Goal: Information Seeking & Learning: Learn about a topic

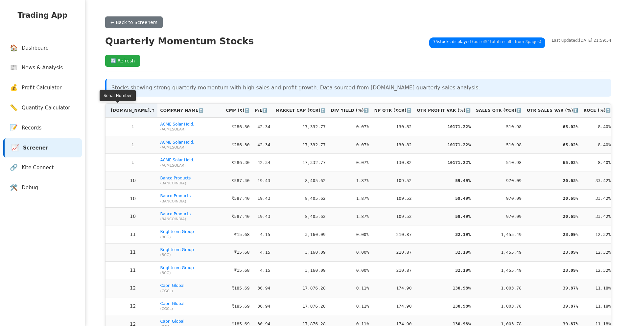
click at [126, 111] on th "[DOMAIN_NAME]. ↑" at bounding box center [131, 111] width 52 height 14
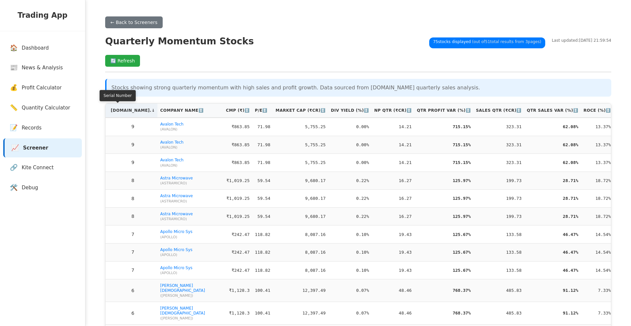
click at [126, 111] on th "[DOMAIN_NAME]. ↓" at bounding box center [131, 111] width 52 height 14
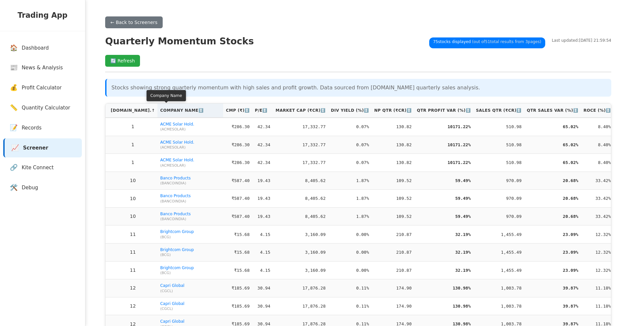
click at [157, 111] on th "Company Name ↕️" at bounding box center [190, 111] width 66 height 14
click at [159, 110] on th "Company Name ↑" at bounding box center [192, 111] width 66 height 14
click at [159, 110] on th "Company Name ↓" at bounding box center [192, 111] width 66 height 14
click at [159, 113] on th "Company Name ↑" at bounding box center [192, 111] width 66 height 14
click at [159, 113] on th "Company Name ↓" at bounding box center [192, 111] width 66 height 14
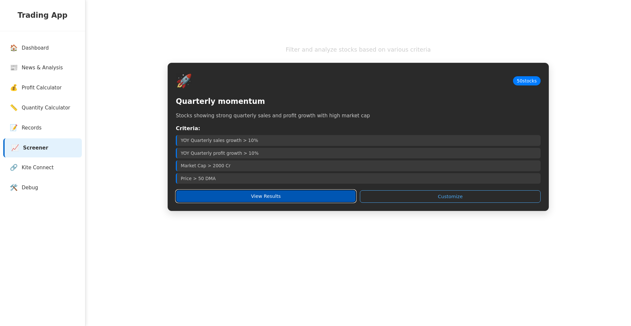
click at [260, 195] on button "View Results" at bounding box center [266, 196] width 180 height 12
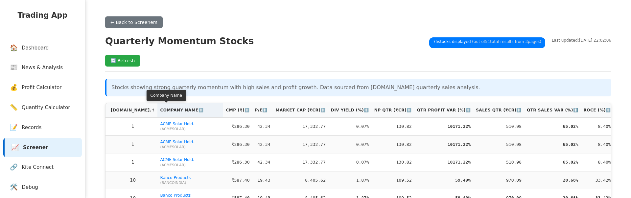
click at [163, 111] on th "Company Name ↕️" at bounding box center [190, 111] width 66 height 14
click at [165, 113] on th "Company Name ↑" at bounding box center [192, 111] width 66 height 14
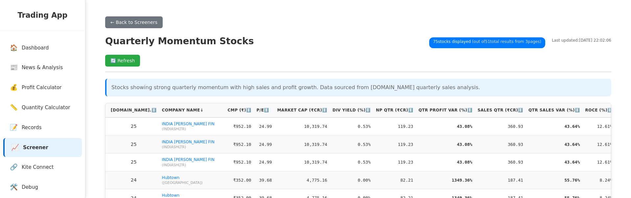
click at [124, 68] on div "← Back to Screeners Quarterly Momentum Stocks 75 stocks displayed (out of 51 to…" at bounding box center [358, 44] width 506 height 56
click at [125, 65] on button "🔄 Refresh" at bounding box center [122, 61] width 35 height 12
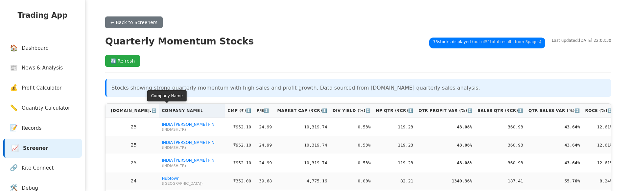
click at [159, 107] on th "Company Name ↓" at bounding box center [192, 111] width 66 height 14
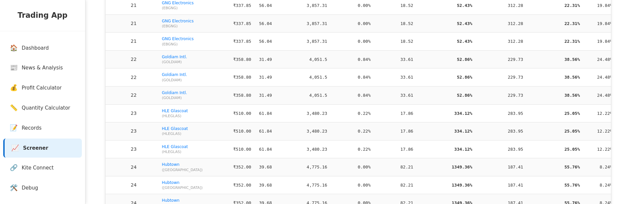
scroll to position [1277, 0]
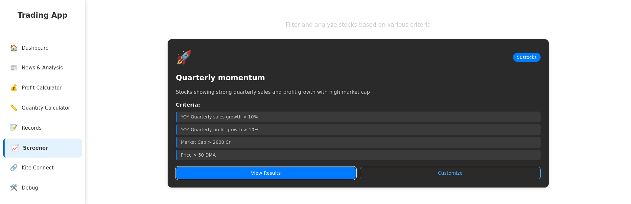
click at [268, 175] on button "View Results" at bounding box center [266, 173] width 180 height 12
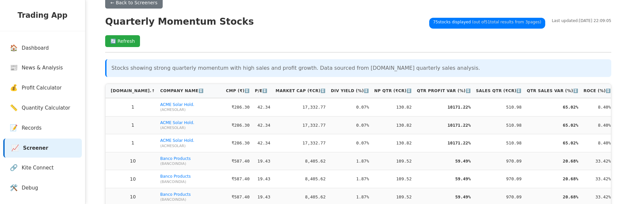
scroll to position [25, 0]
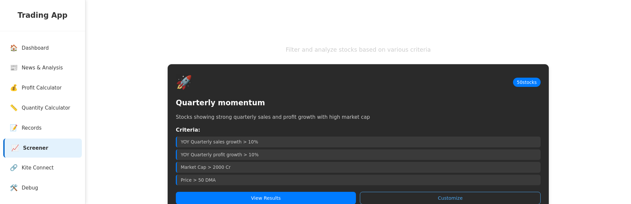
scroll to position [20, 0]
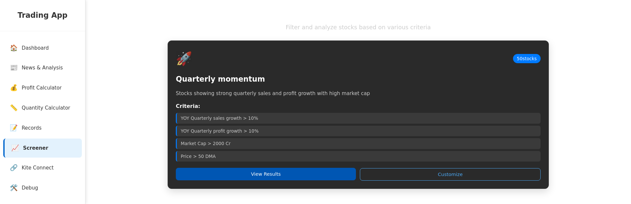
click at [260, 174] on button "View Results" at bounding box center [266, 174] width 180 height 12
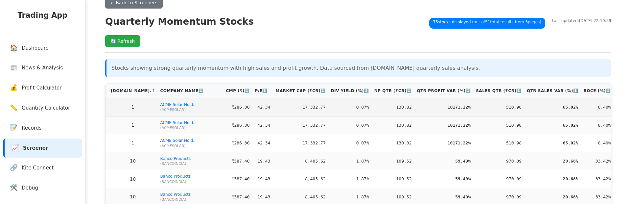
scroll to position [25, 0]
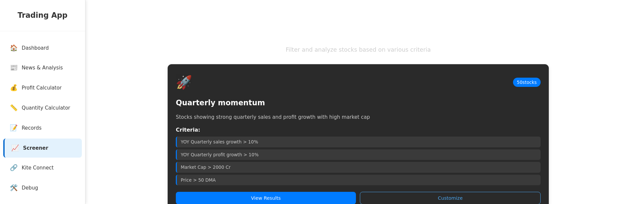
scroll to position [25, 0]
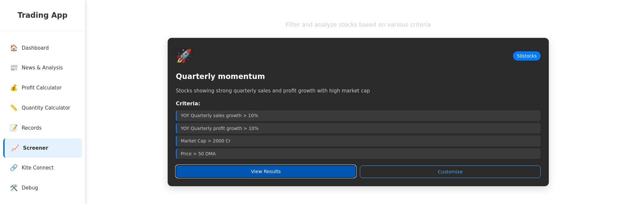
click at [203, 168] on button "View Results" at bounding box center [266, 171] width 180 height 12
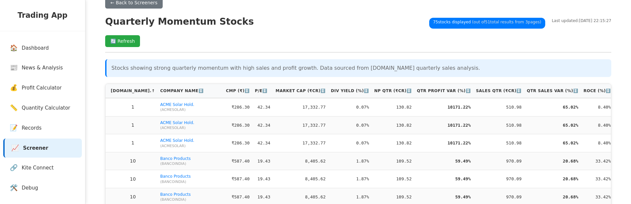
scroll to position [25, 0]
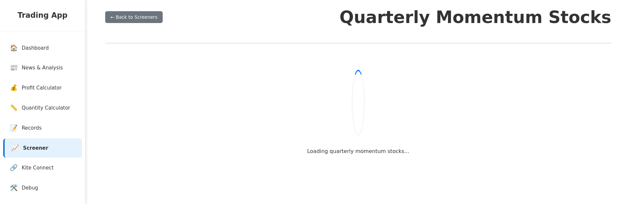
scroll to position [25, 0]
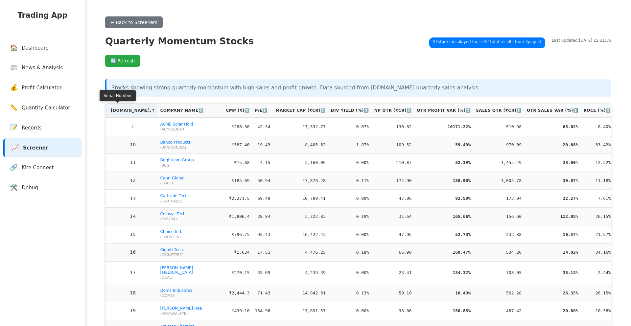
click at [119, 112] on th "[DOMAIN_NAME]. ↑" at bounding box center [131, 111] width 52 height 14
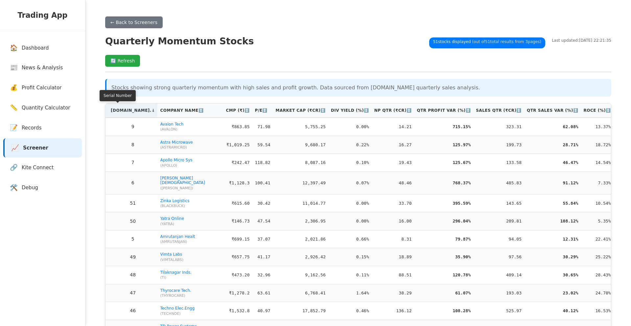
click at [119, 112] on th "[DOMAIN_NAME]. ↓" at bounding box center [131, 111] width 52 height 14
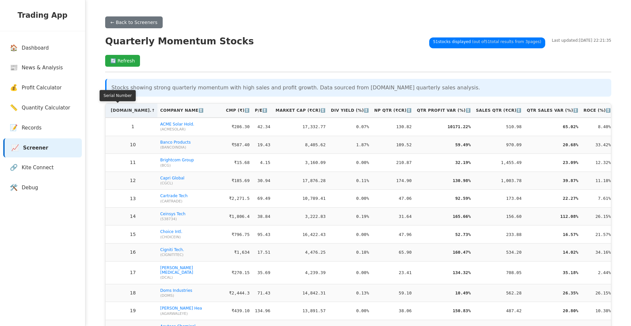
click at [121, 111] on th "[DOMAIN_NAME]. ↑" at bounding box center [131, 111] width 52 height 14
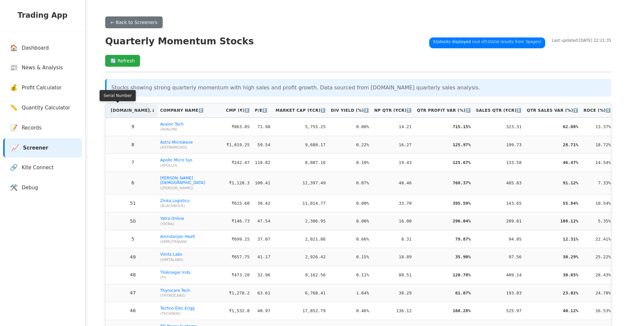
click at [121, 111] on th "[DOMAIN_NAME]. ↓" at bounding box center [131, 111] width 52 height 14
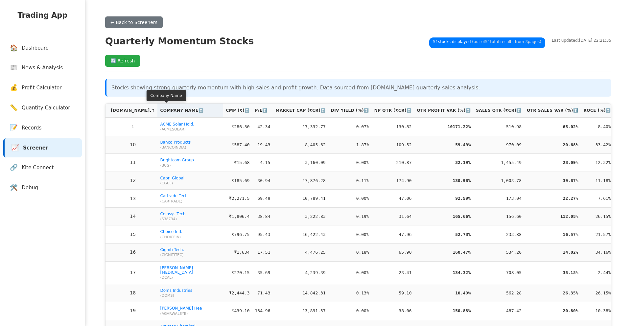
click at [157, 111] on th "Company Name ↕️" at bounding box center [190, 111] width 66 height 14
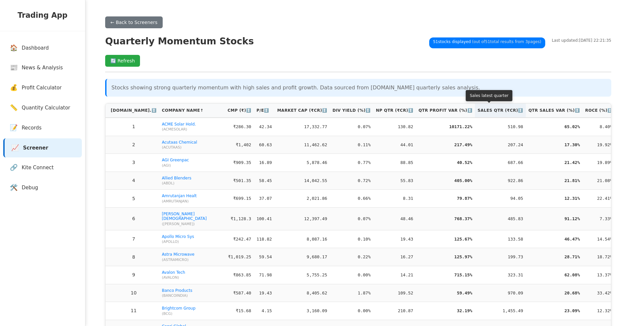
click at [477, 113] on th "Sales Qtr (₹Cr) ↕️" at bounding box center [500, 111] width 51 height 14
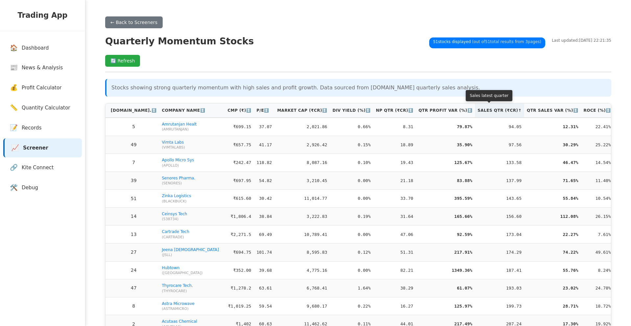
click at [477, 113] on th "Sales Qtr (₹Cr) ↑" at bounding box center [499, 111] width 49 height 14
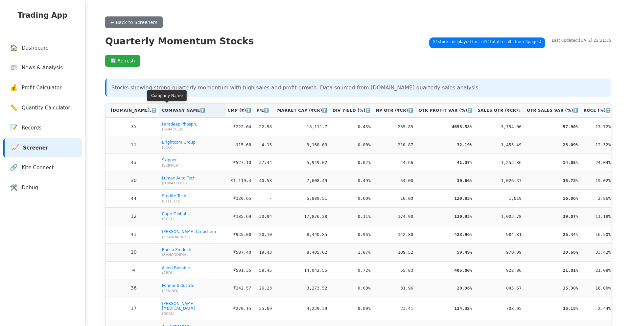
click at [167, 113] on th "Company Name ↕️" at bounding box center [192, 111] width 66 height 14
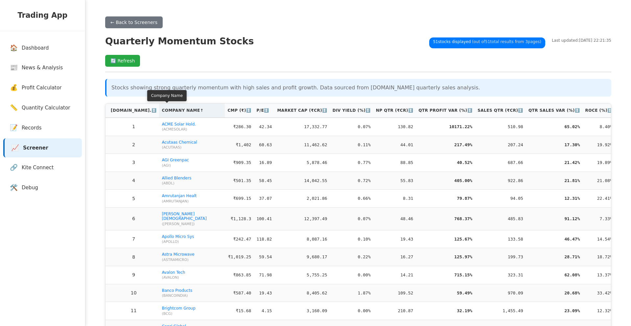
click at [159, 111] on th "Company Name ↑" at bounding box center [192, 111] width 66 height 14
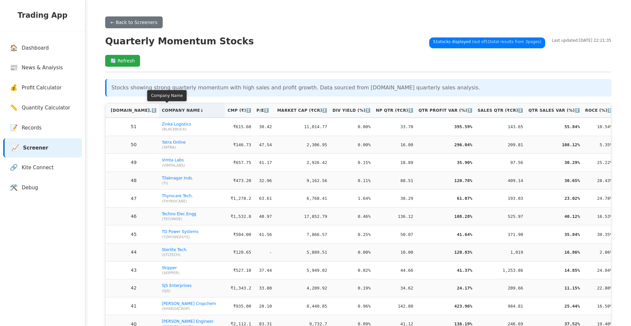
click at [159, 111] on th "Company Name ↓" at bounding box center [192, 111] width 66 height 14
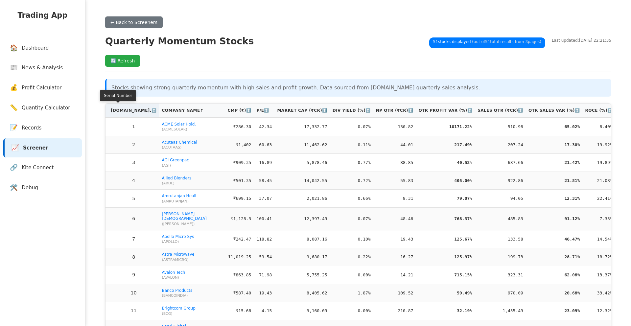
click at [117, 113] on th "S.No. ↕️" at bounding box center [132, 111] width 54 height 14
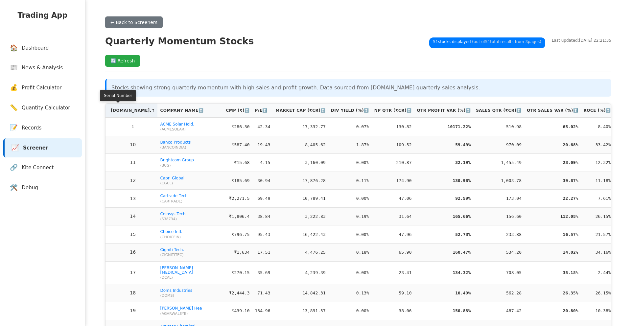
click at [117, 113] on th "S.No. ↑" at bounding box center [131, 111] width 52 height 14
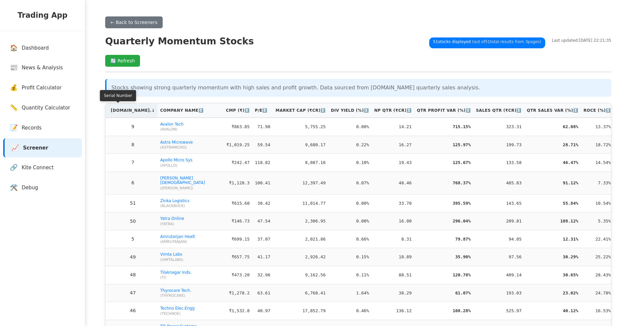
click at [117, 113] on th "S.No. ↓" at bounding box center [131, 111] width 52 height 14
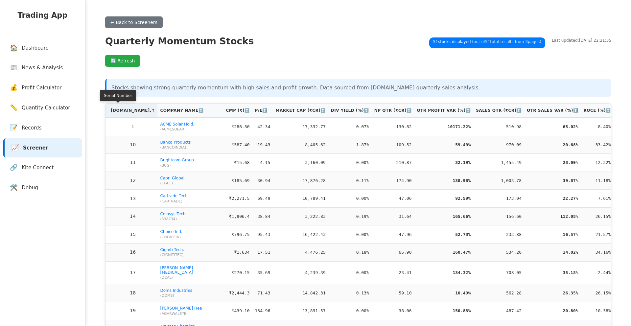
click at [117, 113] on th "S.No. ↑" at bounding box center [131, 111] width 52 height 14
click at [127, 111] on th "[DOMAIN_NAME]. ↑" at bounding box center [131, 111] width 52 height 14
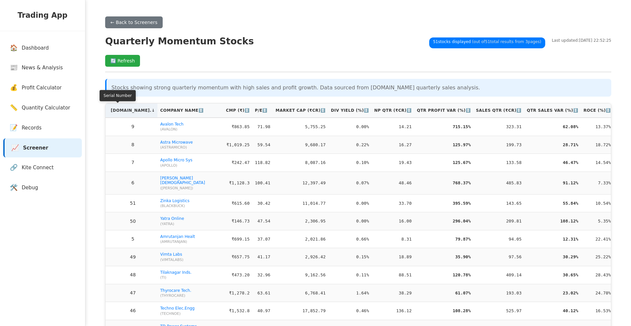
click at [123, 111] on th "[DOMAIN_NAME]. ↓" at bounding box center [131, 111] width 52 height 14
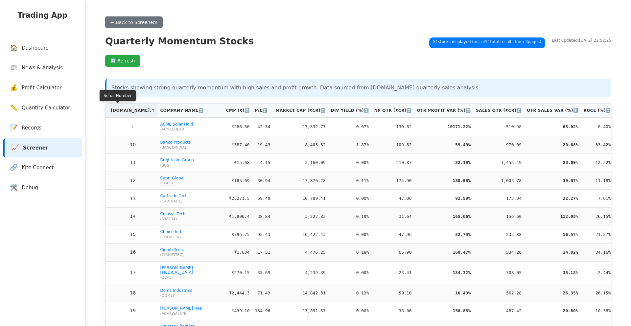
click at [123, 111] on th "S.No. ↑" at bounding box center [131, 111] width 52 height 14
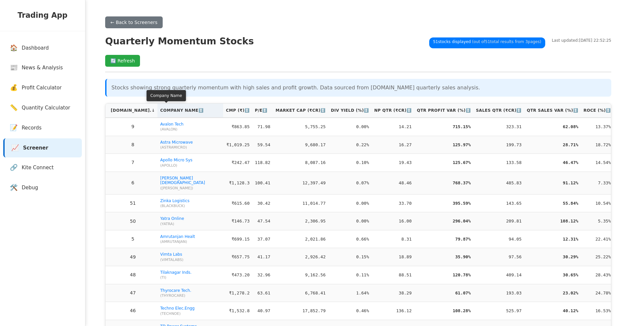
click at [157, 111] on th "Company Name ↕️" at bounding box center [190, 111] width 66 height 14
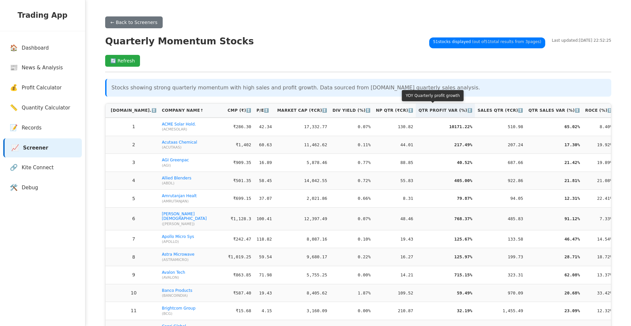
click at [449, 112] on th "Qtr Profit Var (%) ↕️" at bounding box center [445, 111] width 59 height 14
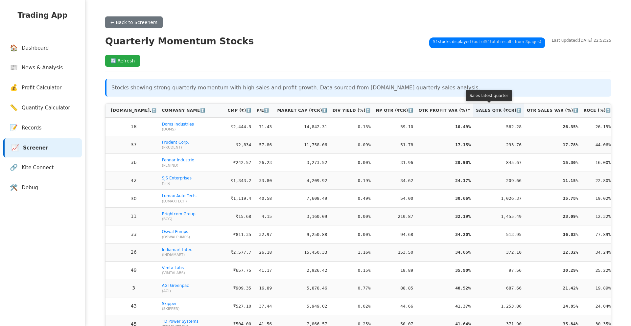
click at [473, 109] on th "Sales Qtr (₹Cr) ↕️" at bounding box center [498, 111] width 51 height 14
click at [475, 109] on th "Sales Qtr (₹Cr) ↑" at bounding box center [499, 111] width 49 height 14
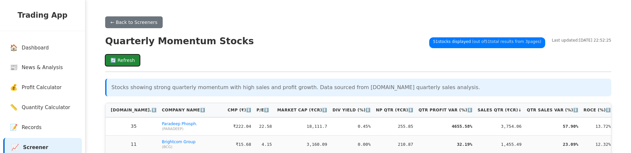
click at [109, 57] on button "🔄 Refresh" at bounding box center [122, 61] width 35 height 12
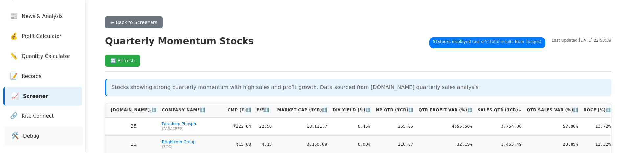
click at [42, 140] on link "🛠️ Debug" at bounding box center [44, 136] width 79 height 19
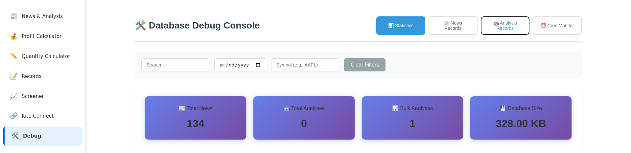
click at [511, 30] on button "🤖 Analysis Records" at bounding box center [505, 25] width 49 height 18
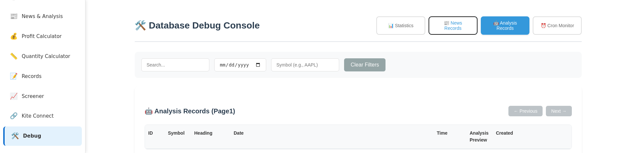
click at [463, 28] on button "📰 News Records" at bounding box center [453, 25] width 49 height 18
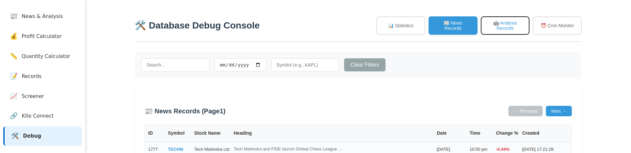
click at [492, 27] on button "🤖 Analysis Records" at bounding box center [505, 25] width 49 height 18
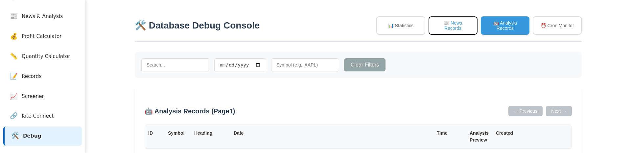
click at [458, 29] on button "📰 News Records" at bounding box center [453, 25] width 49 height 18
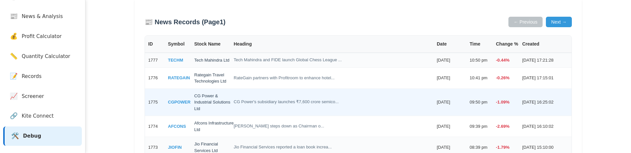
scroll to position [6, 0]
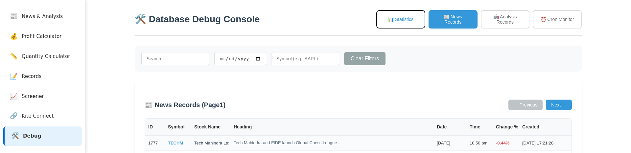
click at [403, 20] on button "📊 Statistics" at bounding box center [400, 19] width 49 height 18
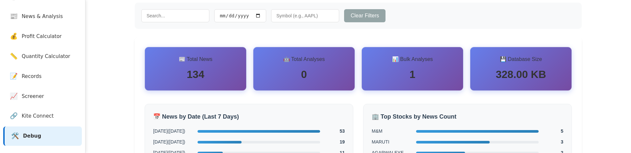
scroll to position [34, 0]
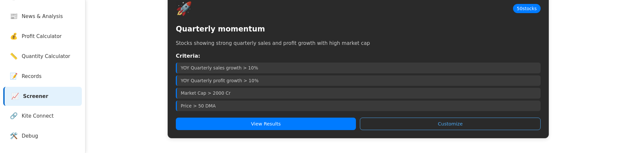
scroll to position [75, 0]
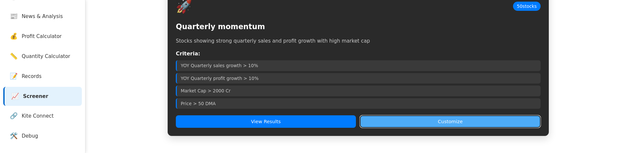
click at [386, 125] on button "Customize" at bounding box center [450, 122] width 181 height 12
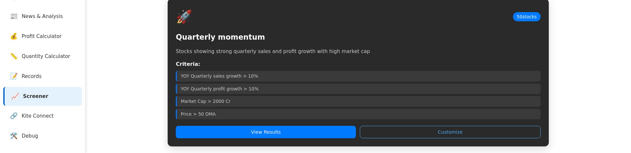
scroll to position [59, 0]
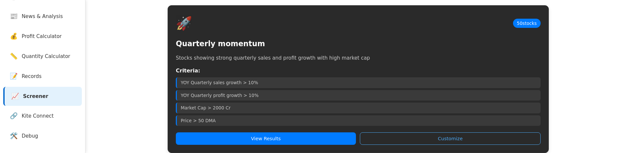
click at [131, 96] on main "Stock Screener Filter and analyze stocks based on various criteria 🚀 50 stocks …" at bounding box center [357, 55] width 545 height 229
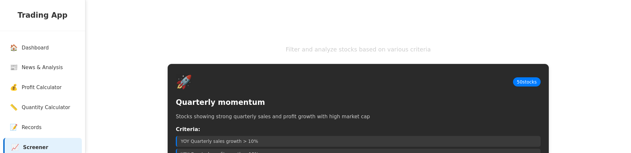
scroll to position [59, 0]
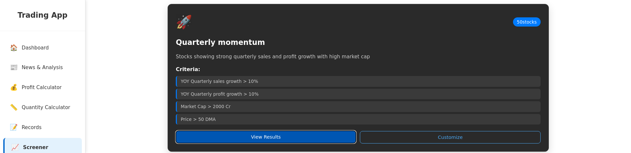
click at [203, 133] on button "View Results" at bounding box center [266, 137] width 180 height 12
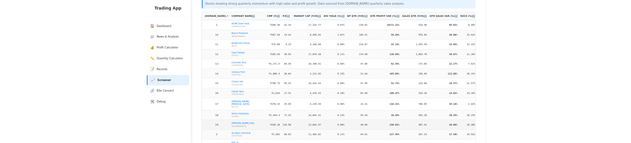
scroll to position [0, 0]
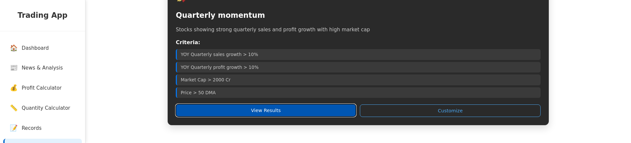
click at [221, 111] on button "View Results" at bounding box center [266, 110] width 180 height 12
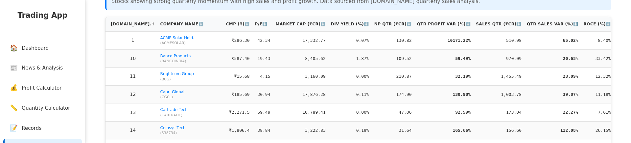
scroll to position [100, 0]
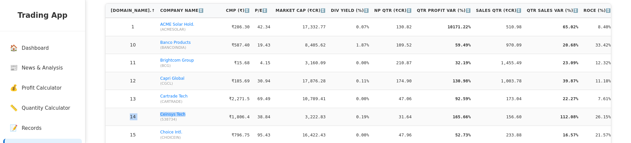
drag, startPoint x: 128, startPoint y: 113, endPoint x: 161, endPoint y: 117, distance: 33.5
click at [161, 117] on tr "14 Ceinsys Tech ( 538734 ) ₹1,806.4 38.84 3,222.83 0.19% 31.64 165.66% 156.60 1…" at bounding box center [360, 116] width 511 height 18
click at [171, 116] on td "Ceinsys Tech ( 538734 )" at bounding box center [190, 116] width 66 height 18
drag, startPoint x: 128, startPoint y: 114, endPoint x: 162, endPoint y: 116, distance: 33.5
click at [162, 116] on tr "14 Ceinsys Tech ( 538734 ) ₹1,806.4 38.84 3,222.83 0.19% 31.64 165.66% 156.60 1…" at bounding box center [360, 116] width 511 height 18
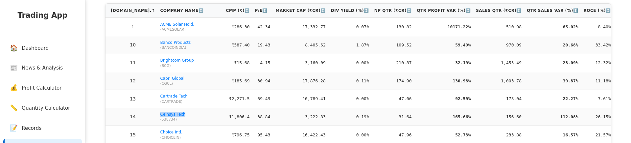
copy tr "Ceinsys Tech"
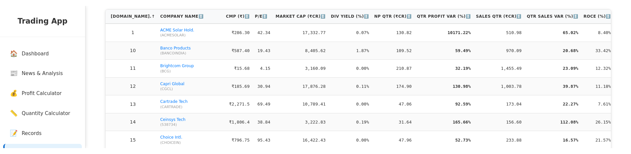
scroll to position [0, 0]
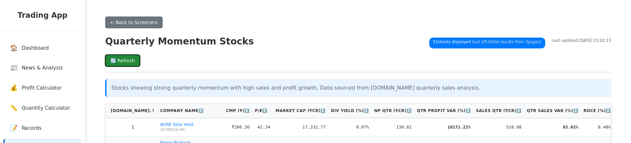
click at [123, 63] on button "🔄 Refresh" at bounding box center [122, 61] width 35 height 12
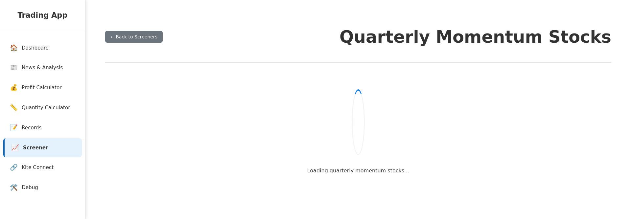
click at [397, 88] on div "Loading quarterly momentum stocks..." at bounding box center [358, 135] width 506 height 130
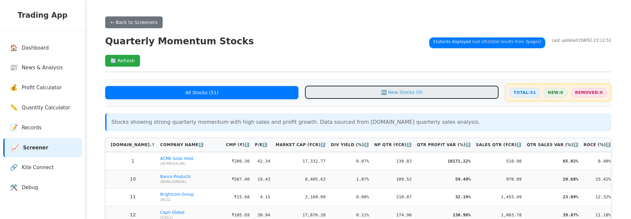
click at [417, 95] on button "🆕 New Stocks ( 0 )" at bounding box center [401, 92] width 193 height 13
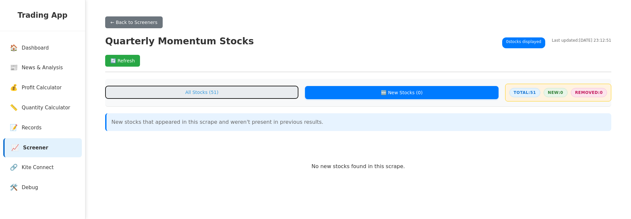
click at [242, 99] on button "All Stocks ( 51 )" at bounding box center [201, 92] width 193 height 13
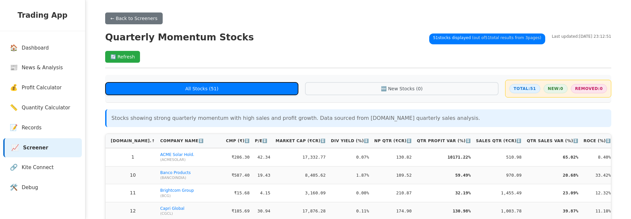
scroll to position [3, 0]
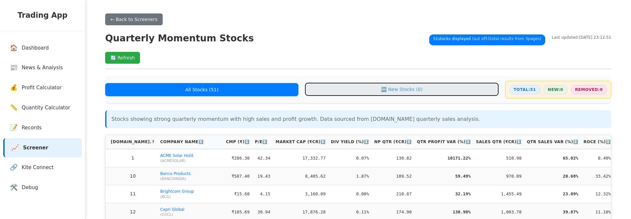
click at [423, 95] on button "🆕 New Stocks ( 0 )" at bounding box center [401, 89] width 193 height 13
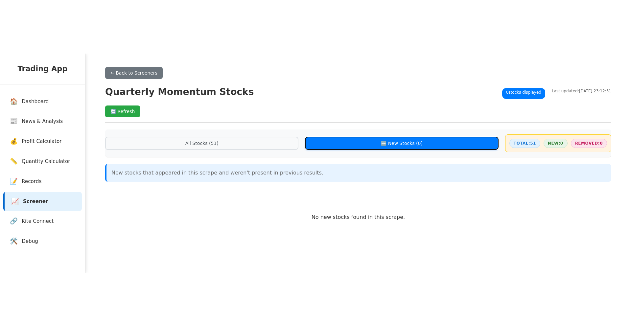
scroll to position [20, 0]
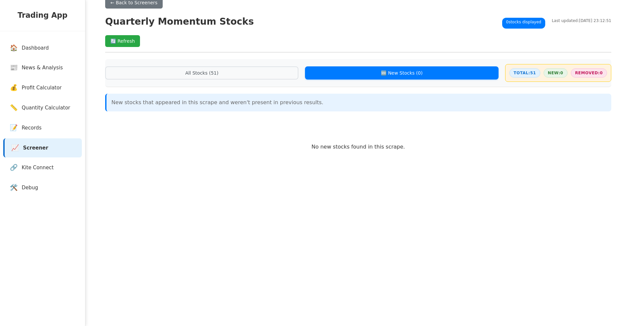
click at [269, 83] on div "All Stocks ( 51 ) 🆕 New Stocks ( 0 ) Total: 51 New: 0 Removed: 0" at bounding box center [358, 73] width 506 height 28
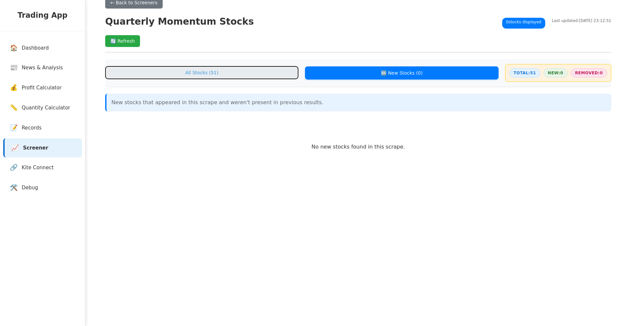
click at [264, 73] on button "All Stocks ( 51 )" at bounding box center [201, 72] width 193 height 13
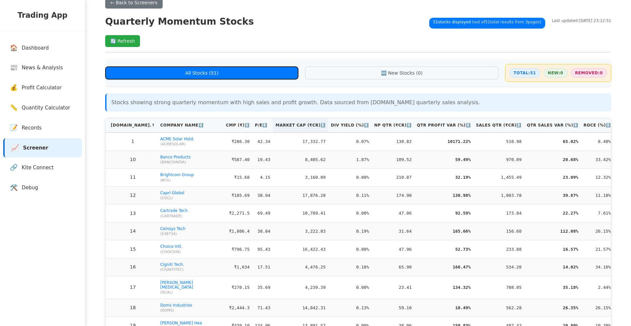
scroll to position [0, 0]
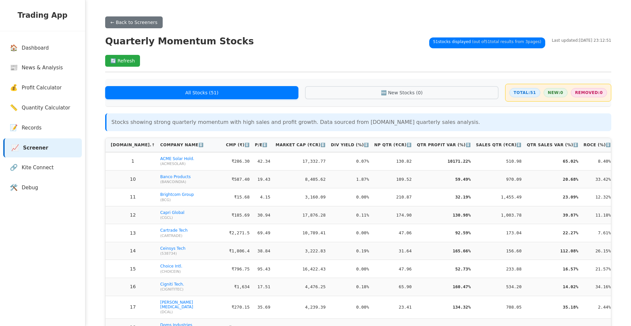
click at [244, 124] on p "Stocks showing strong quarterly momentum with high sales and profit growth. Dat…" at bounding box center [358, 122] width 495 height 8
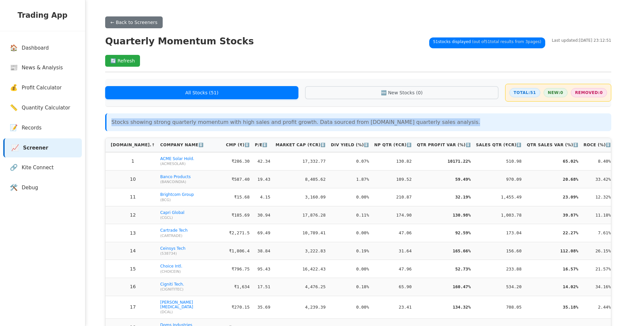
click at [244, 124] on p "Stocks showing strong quarterly momentum with high sales and profit growth. Dat…" at bounding box center [358, 122] width 495 height 8
copy p "Stocks showing strong quarterly momentum with high sales and profit growth. Dat…"
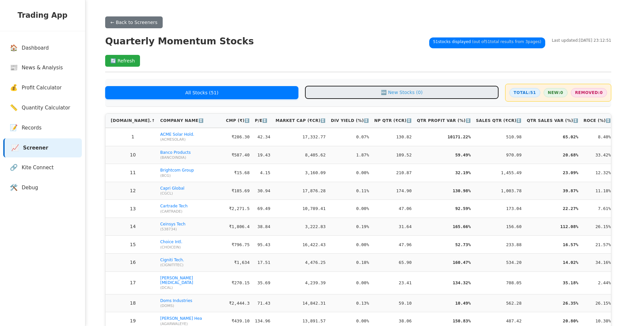
click at [438, 98] on button "🆕 New Stocks ( 0 )" at bounding box center [401, 92] width 193 height 13
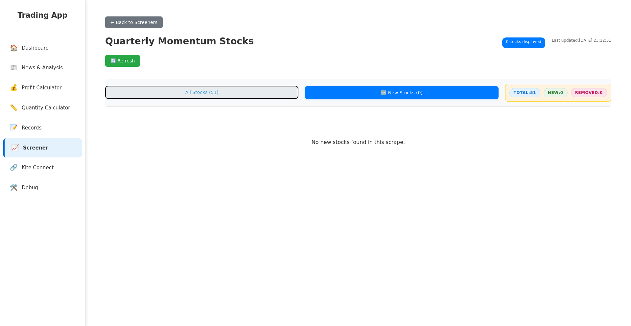
click at [262, 95] on button "All Stocks ( 51 )" at bounding box center [201, 92] width 193 height 13
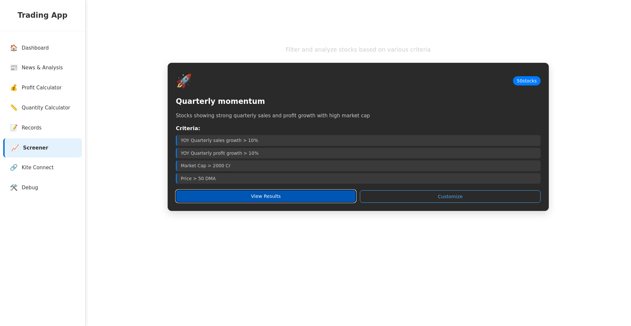
click at [307, 142] on button "View Results" at bounding box center [266, 196] width 180 height 12
click at [270, 142] on button "View Results" at bounding box center [266, 196] width 180 height 12
click at [269, 142] on button "View Results" at bounding box center [266, 196] width 180 height 12
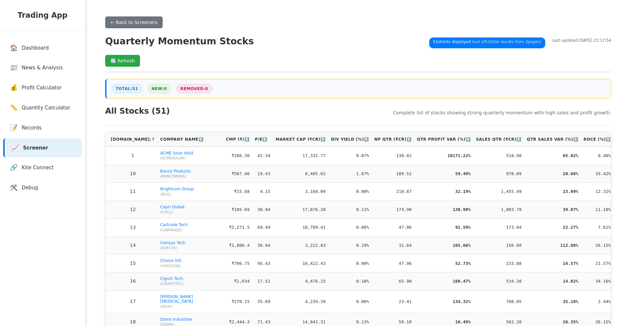
click at [157, 90] on span "New: 0" at bounding box center [159, 88] width 24 height 9
click at [189, 91] on span "Removed: 0" at bounding box center [194, 88] width 36 height 9
drag, startPoint x: 172, startPoint y: 113, endPoint x: 105, endPoint y: 109, distance: 66.8
click at [105, 109] on div "All Stocks ( 51 ) Complete list of stocks showing strong quarterly momentum wit…" at bounding box center [358, 115] width 506 height 20
click at [174, 114] on div "All Stocks ( 51 ) Complete list of stocks showing strong quarterly momentum wit…" at bounding box center [358, 115] width 506 height 20
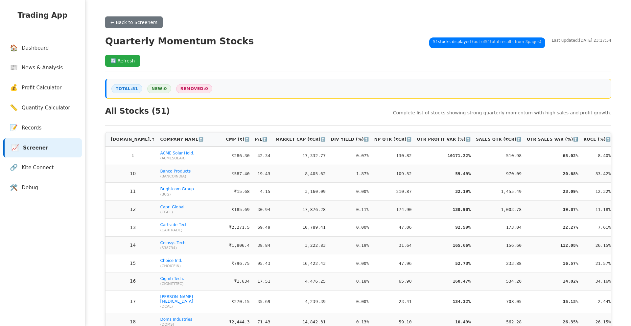
click at [165, 90] on span "New: 0" at bounding box center [159, 88] width 24 height 9
click at [115, 89] on span "Total: 51" at bounding box center [126, 88] width 31 height 9
click at [552, 41] on span "Last updated: 28/08/2025, 23:17:54" at bounding box center [581, 40] width 59 height 6
click at [489, 141] on th "Sales Qtr (₹Cr) ↕️" at bounding box center [498, 139] width 51 height 14
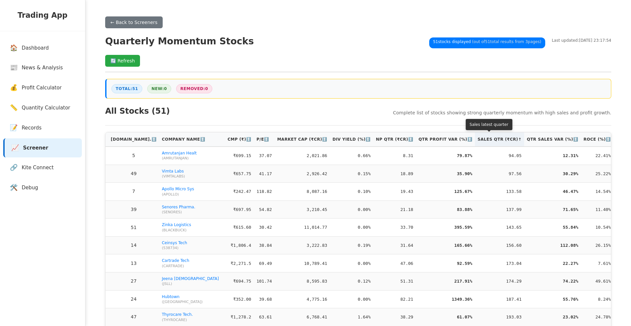
click at [489, 141] on th "Sales Qtr (₹Cr) ↑" at bounding box center [499, 139] width 49 height 14
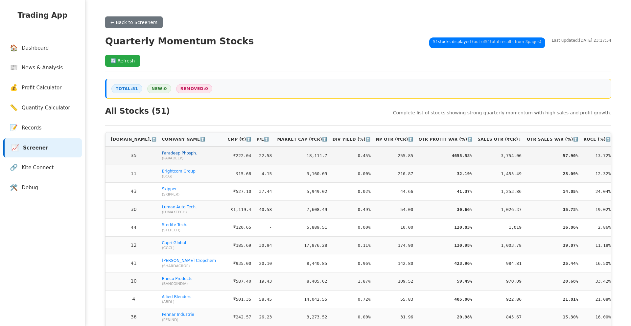
click at [162, 142] on link "Paradeep Phosph." at bounding box center [179, 153] width 35 height 5
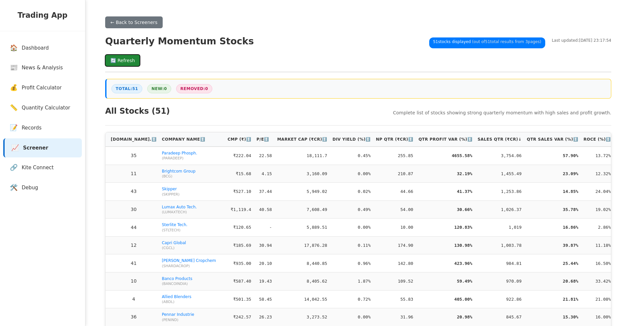
click at [115, 64] on button "🔄 Refresh" at bounding box center [122, 61] width 35 height 12
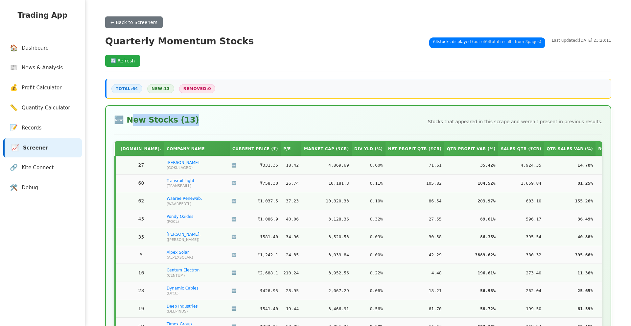
drag, startPoint x: 184, startPoint y: 123, endPoint x: 178, endPoint y: 119, distance: 7.4
click at [128, 123] on div "🆕 New Stocks ( 13 ) Stocks that appeared in this scrape and weren't present in …" at bounding box center [358, 124] width 488 height 20
click at [190, 118] on div "🆕 New Stocks ( 13 ) Stocks that appeared in this scrape and weren't present in …" at bounding box center [358, 124] width 488 height 20
click at [125, 65] on button "🔄 Refresh" at bounding box center [122, 61] width 35 height 12
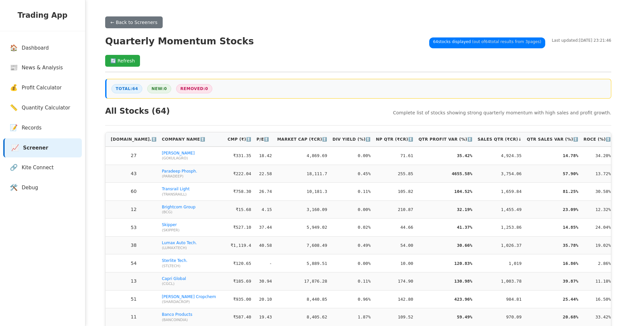
click at [261, 106] on div "All Stocks ( 64 ) Complete list of stocks showing strong quarterly momentum wit…" at bounding box center [358, 115] width 506 height 20
drag, startPoint x: 205, startPoint y: 90, endPoint x: 177, endPoint y: 90, distance: 27.6
click at [177, 90] on span "Removed: 0" at bounding box center [194, 88] width 36 height 9
click at [180, 90] on span "Removed: 0" at bounding box center [194, 88] width 36 height 9
drag, startPoint x: 180, startPoint y: 90, endPoint x: 205, endPoint y: 90, distance: 25.6
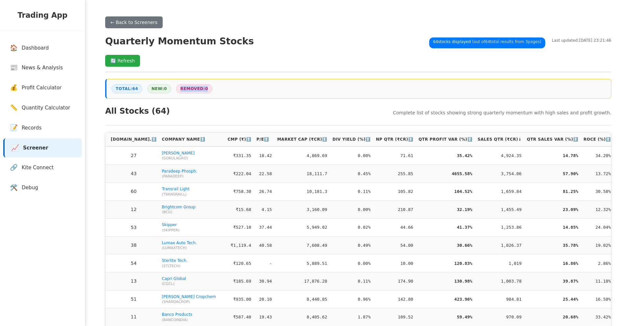
click at [205, 90] on span "Removed: 0" at bounding box center [194, 88] width 36 height 9
click at [207, 95] on div "Total: 64 New: 0 Removed: 0" at bounding box center [358, 89] width 506 height 20
drag, startPoint x: 206, startPoint y: 90, endPoint x: 178, endPoint y: 89, distance: 28.3
click at [178, 89] on span "Removed: 0" at bounding box center [194, 88] width 36 height 9
click at [190, 99] on div "Total: 64 New: 0 Removed: 0" at bounding box center [358, 89] width 506 height 20
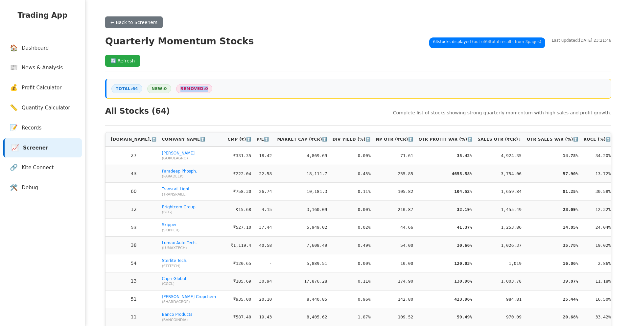
drag, startPoint x: 206, startPoint y: 89, endPoint x: 179, endPoint y: 91, distance: 27.0
click at [179, 91] on span "Removed: 0" at bounding box center [194, 88] width 36 height 9
click at [207, 93] on span "Removed: 0" at bounding box center [194, 88] width 36 height 9
drag, startPoint x: 206, startPoint y: 90, endPoint x: 313, endPoint y: 61, distance: 110.4
click at [179, 90] on span "Removed: 0" at bounding box center [194, 88] width 36 height 9
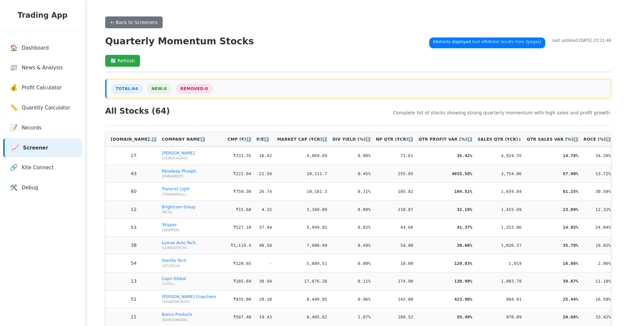
click at [260, 45] on div "Quarterly Momentum Stocks 64 stocks displayed (out of 64 total results from 3 p…" at bounding box center [358, 41] width 506 height 13
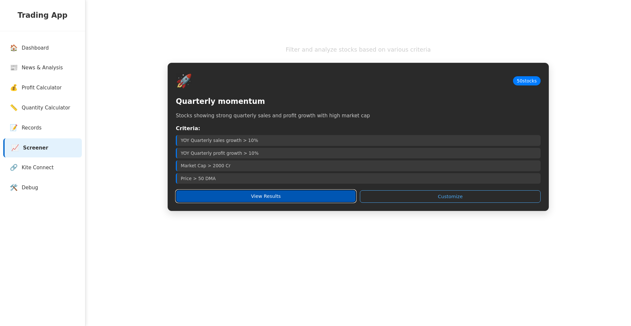
click at [277, 199] on button "View Results" at bounding box center [266, 196] width 180 height 12
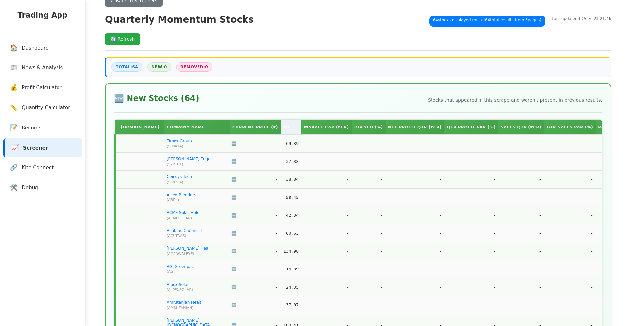
scroll to position [4, 0]
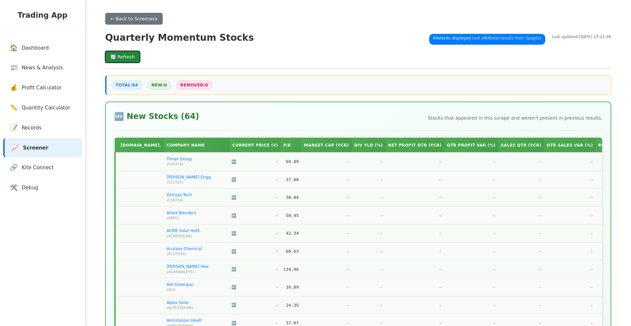
click at [128, 55] on button "🔄 Refresh" at bounding box center [122, 57] width 35 height 12
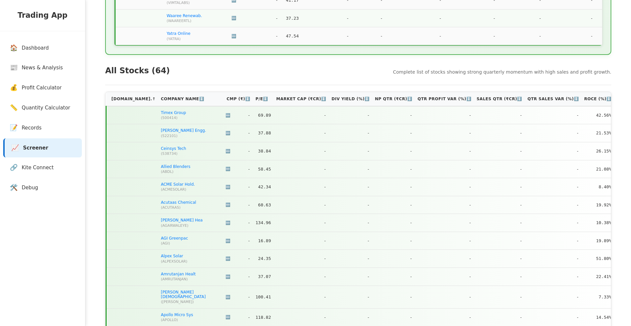
scroll to position [1268, 0]
click at [501, 93] on th "Sales Qtr (₹Cr) ↕️" at bounding box center [499, 100] width 51 height 14
click at [501, 93] on th "Sales Qtr (₹Cr) ↑" at bounding box center [500, 100] width 49 height 14
click at [491, 93] on th "Sales Qtr (₹Cr) ↓" at bounding box center [500, 100] width 49 height 14
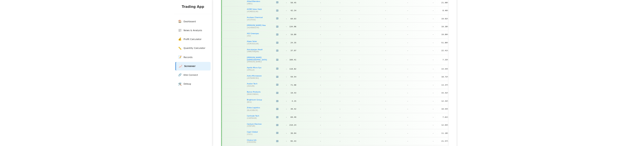
scroll to position [1218, 0]
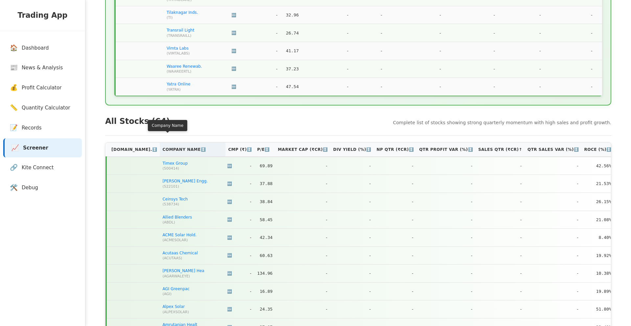
click at [168, 143] on th "Company Name ↕️" at bounding box center [193, 150] width 66 height 14
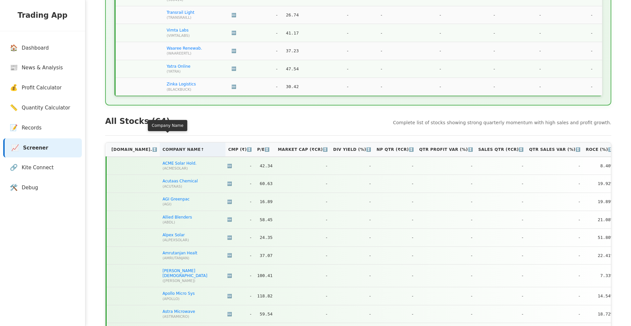
click at [171, 143] on th "Company Name ↑" at bounding box center [193, 150] width 66 height 14
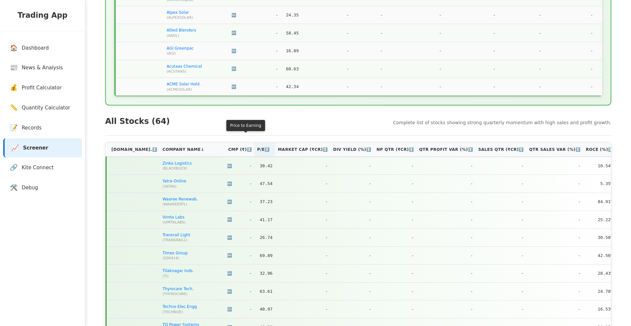
click at [254, 143] on th "P/E ↕️" at bounding box center [264, 150] width 21 height 14
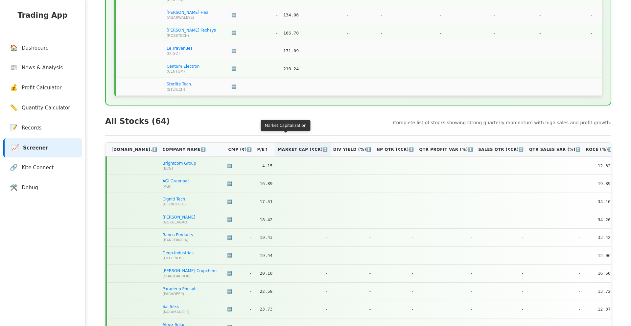
click at [297, 144] on th "Market Cap (₹Cr) ↕️" at bounding box center [302, 150] width 55 height 14
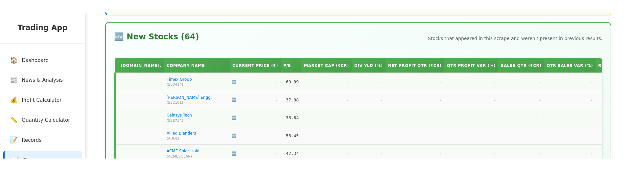
scroll to position [0, 0]
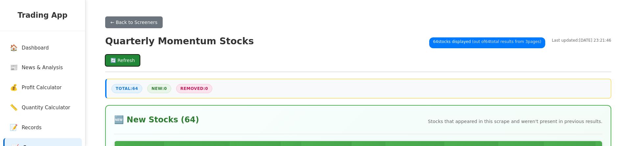
click at [128, 64] on button "🔄 Refresh" at bounding box center [122, 61] width 35 height 12
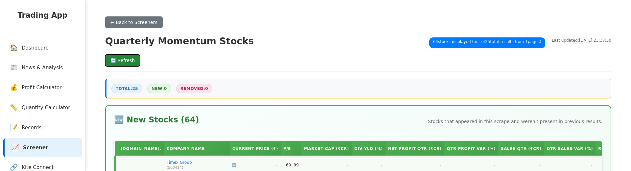
click at [122, 61] on button "🔄 Refresh" at bounding box center [122, 61] width 35 height 12
click at [130, 60] on button "🔄 Refresh" at bounding box center [122, 61] width 35 height 12
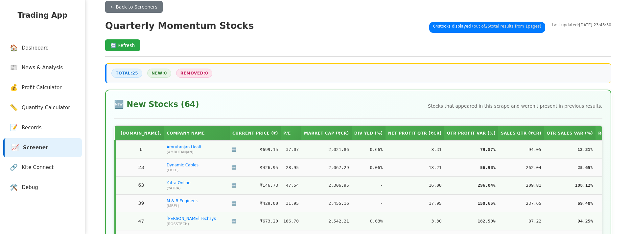
scroll to position [14, 0]
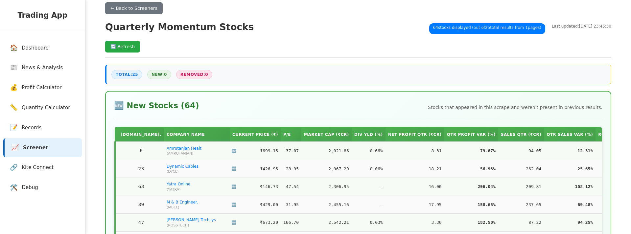
click at [164, 79] on span "New: 0" at bounding box center [159, 74] width 24 height 9
click at [164, 76] on span "New: 0" at bounding box center [159, 74] width 24 height 9
click at [197, 78] on span "Removed: 0" at bounding box center [194, 74] width 36 height 9
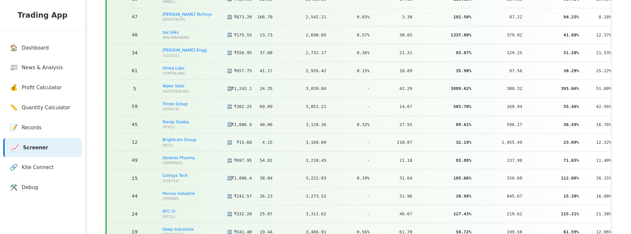
scroll to position [1435, 0]
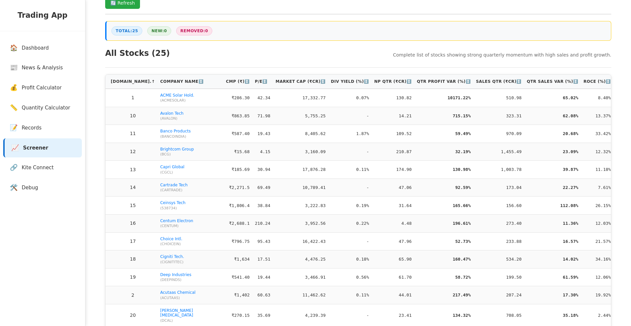
scroll to position [30, 0]
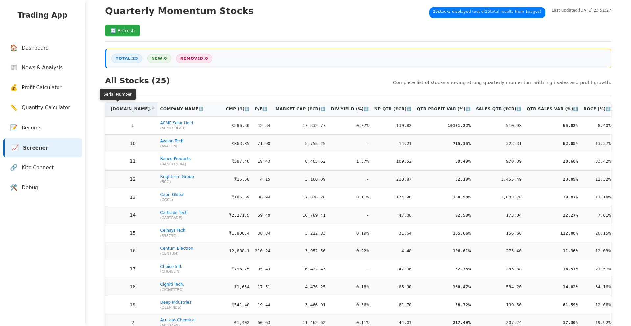
click at [116, 108] on th "S.No. ↑" at bounding box center [131, 109] width 52 height 14
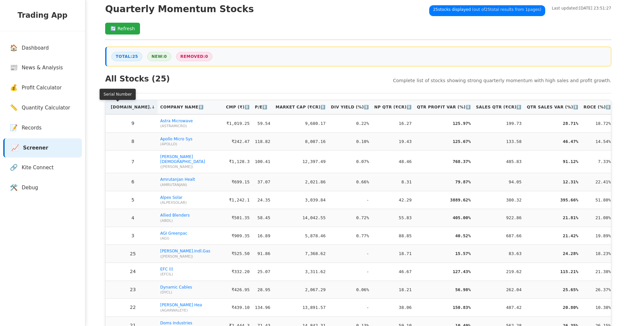
click at [118, 109] on th "S.No. ↓" at bounding box center [131, 107] width 52 height 14
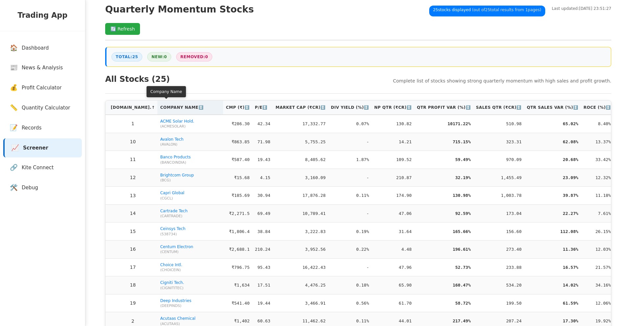
click at [157, 106] on th "Company Name ↕️" at bounding box center [190, 108] width 66 height 14
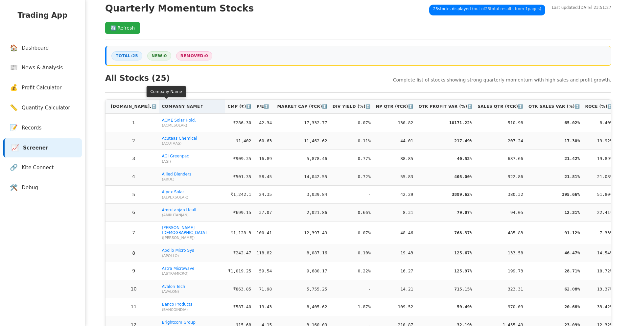
click at [159, 106] on th "Company Name ↑" at bounding box center [192, 107] width 66 height 14
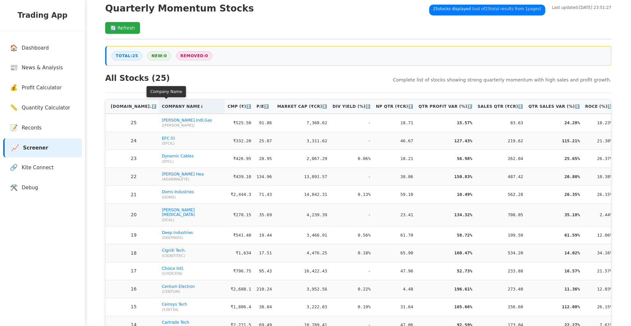
scroll to position [35, 0]
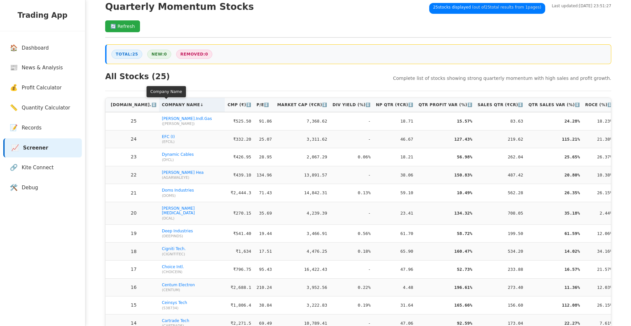
click at [159, 106] on th "Company Name ↓" at bounding box center [192, 105] width 66 height 14
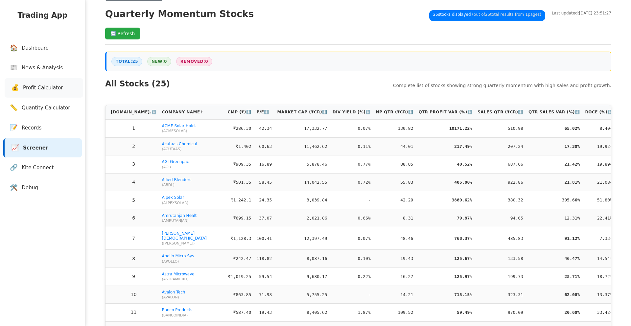
scroll to position [0, 0]
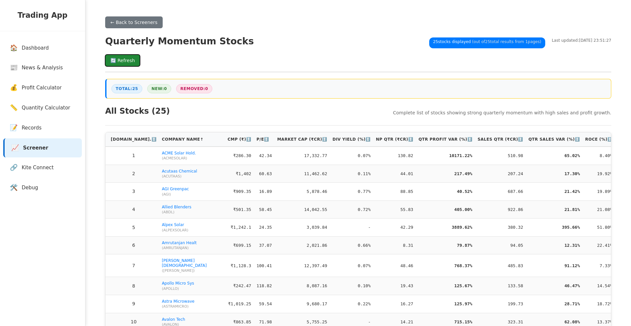
click at [129, 62] on button "🔄 Refresh" at bounding box center [122, 61] width 35 height 12
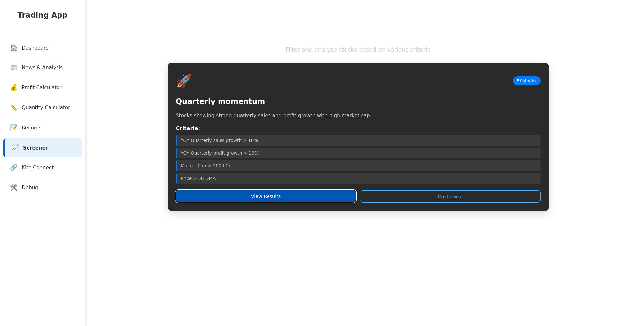
click at [267, 199] on button "View Results" at bounding box center [266, 196] width 180 height 12
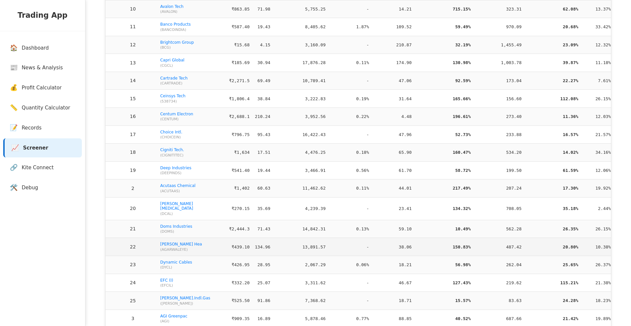
scroll to position [42, 0]
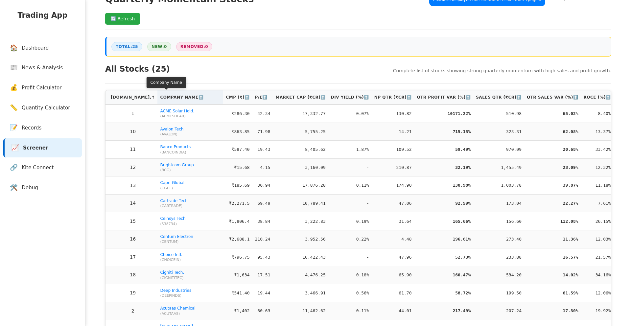
click at [157, 98] on th "Company Name ↕️" at bounding box center [190, 97] width 66 height 14
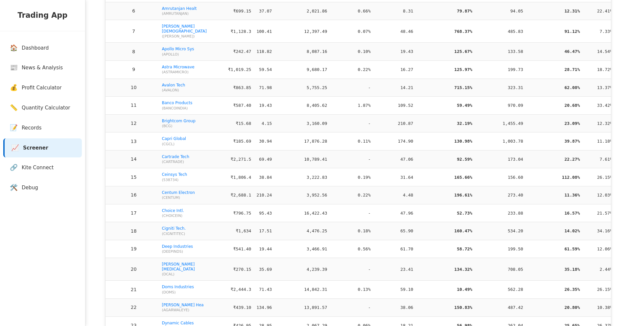
scroll to position [300, 0]
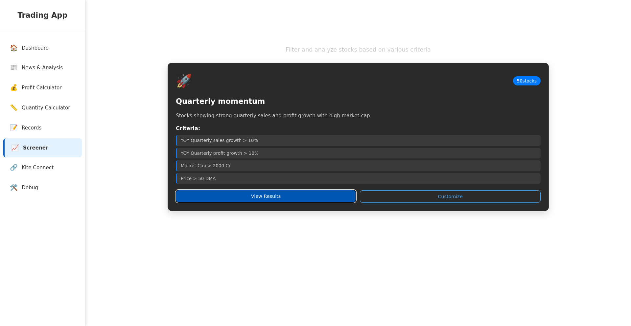
click at [251, 193] on button "View Results" at bounding box center [266, 196] width 180 height 12
click at [259, 195] on button "View Results" at bounding box center [266, 196] width 180 height 12
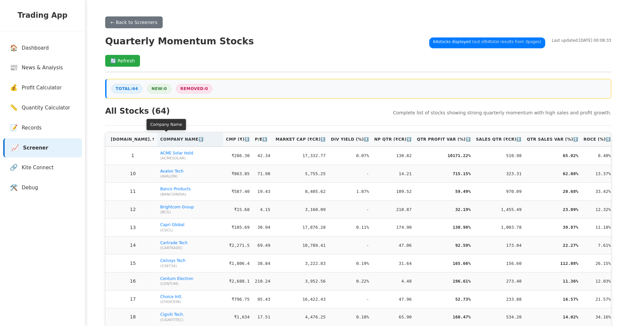
click at [157, 139] on th "Company Name ↕️" at bounding box center [190, 139] width 66 height 14
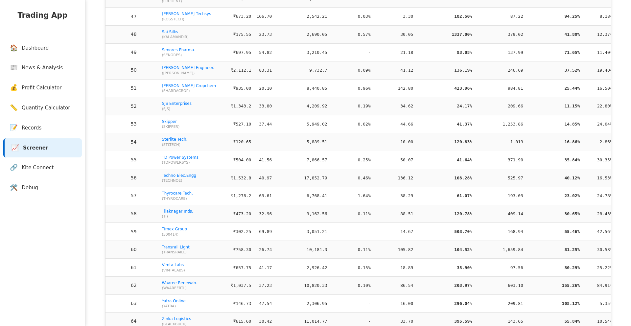
scroll to position [1000, 0]
